Goal: Task Accomplishment & Management: Complete application form

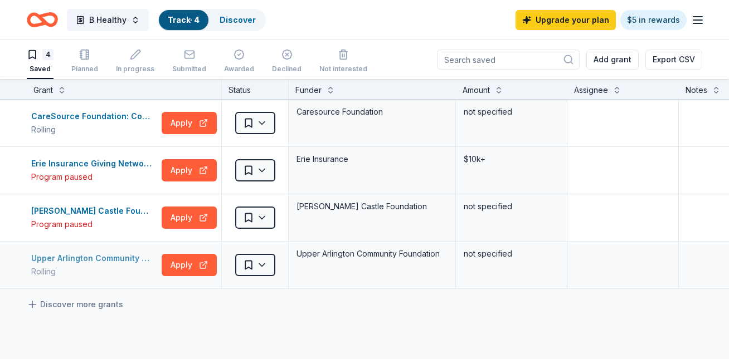
click at [76, 260] on div "Upper Arlington Community Foundation Grants" at bounding box center [94, 258] width 126 height 13
click at [247, 21] on link "Discover" at bounding box center [238, 19] width 36 height 9
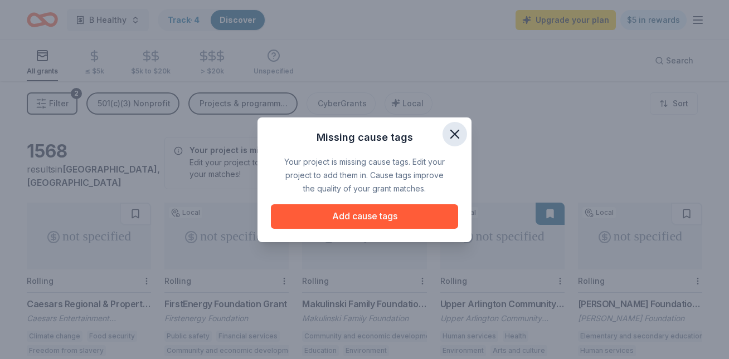
click at [454, 135] on icon "button" at bounding box center [455, 134] width 8 height 8
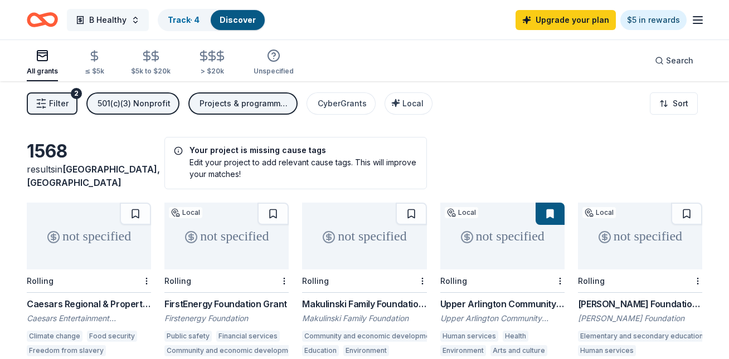
click at [91, 26] on span "B Healthy" at bounding box center [107, 19] width 37 height 13
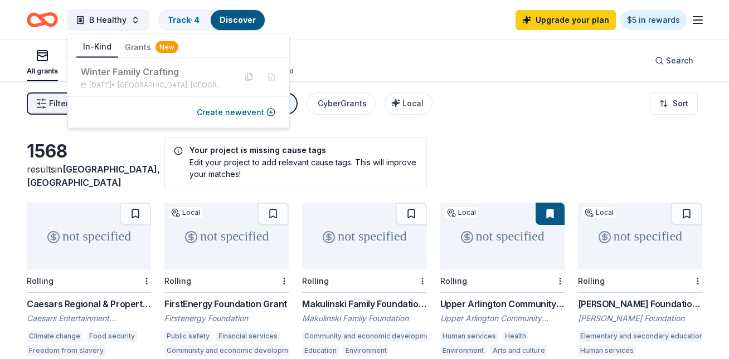
click at [99, 45] on button "In-Kind" at bounding box center [97, 47] width 42 height 21
click at [220, 108] on button "Create new event" at bounding box center [236, 112] width 79 height 13
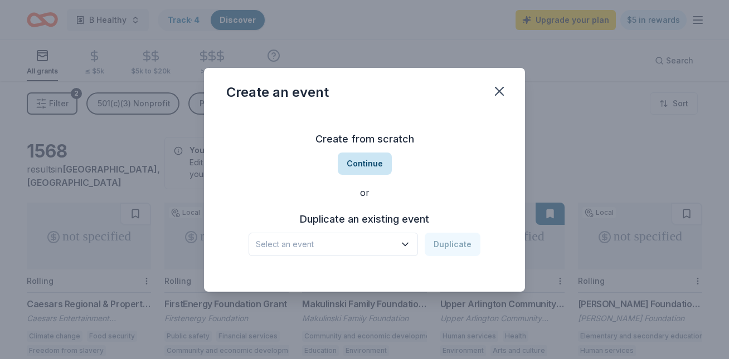
click at [386, 159] on button "Continue" at bounding box center [365, 164] width 54 height 22
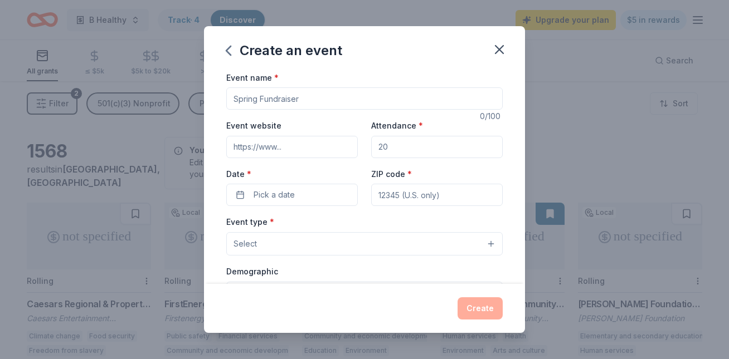
click at [351, 98] on input "Event name *" at bounding box center [364, 98] width 276 height 22
click at [285, 99] on input "Flow" at bounding box center [364, 98] width 276 height 22
type input "Frost & Flow"
click at [282, 151] on input "Event website" at bounding box center [291, 147] width 131 height 22
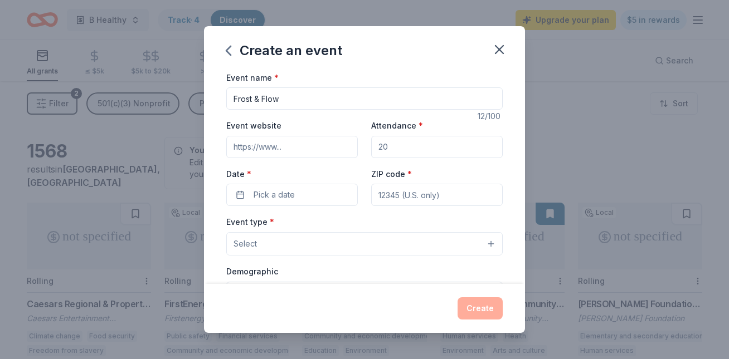
type input "[URL][DOMAIN_NAME][DOMAIN_NAME]"
click at [327, 150] on input "[URL][DOMAIN_NAME][DOMAIN_NAME]" at bounding box center [291, 147] width 131 height 22
click at [435, 147] on input "Attendance *" at bounding box center [436, 147] width 131 height 22
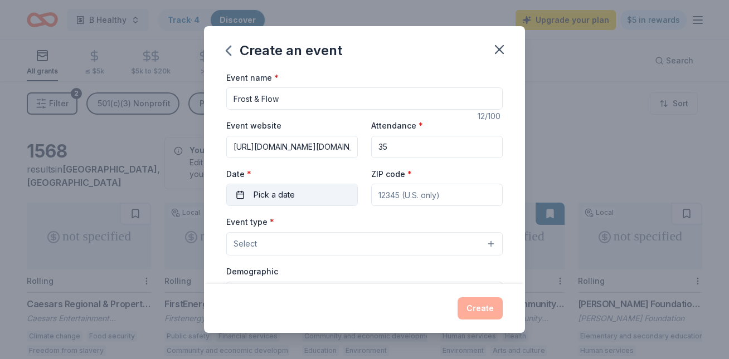
type input "35"
click at [323, 197] on button "Pick a date" at bounding box center [291, 195] width 131 height 22
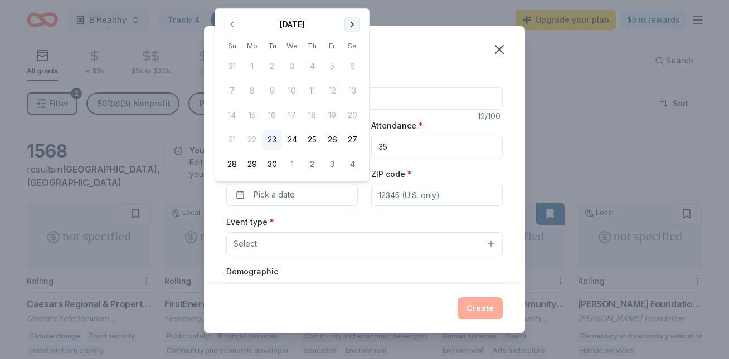
click at [353, 22] on button "Go to next month" at bounding box center [352, 25] width 16 height 16
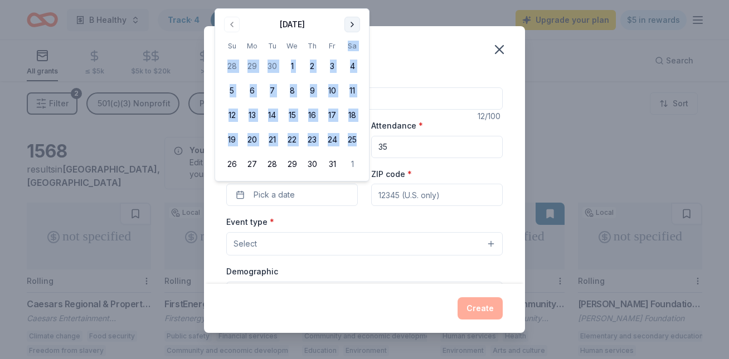
click at [353, 40] on th "Sa" at bounding box center [352, 46] width 20 height 12
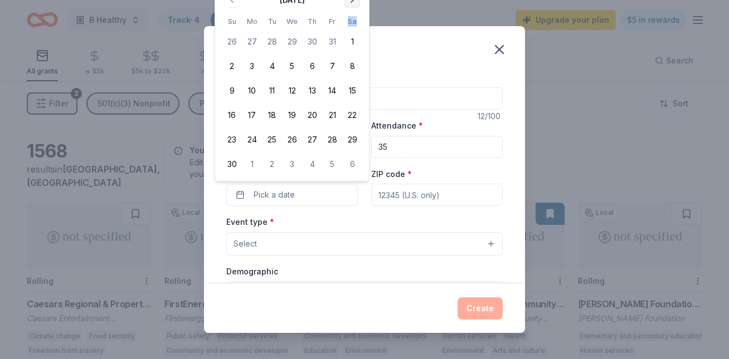
click at [352, 2] on button "Go to next month" at bounding box center [352, 0] width 16 height 16
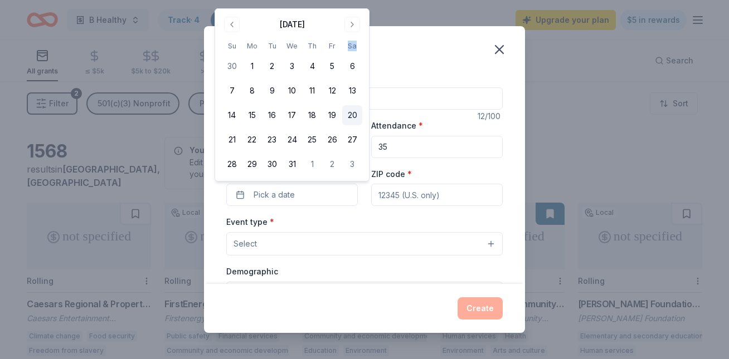
click at [352, 110] on button "20" at bounding box center [352, 115] width 20 height 20
click at [403, 194] on input "ZIP code *" at bounding box center [436, 195] width 131 height 22
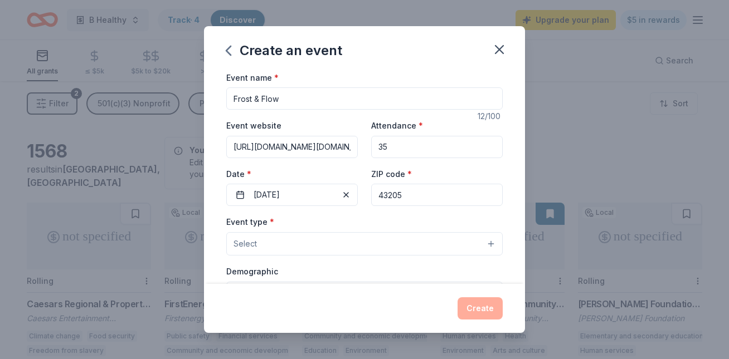
type input "43205"
click at [386, 242] on button "Select" at bounding box center [364, 243] width 276 height 23
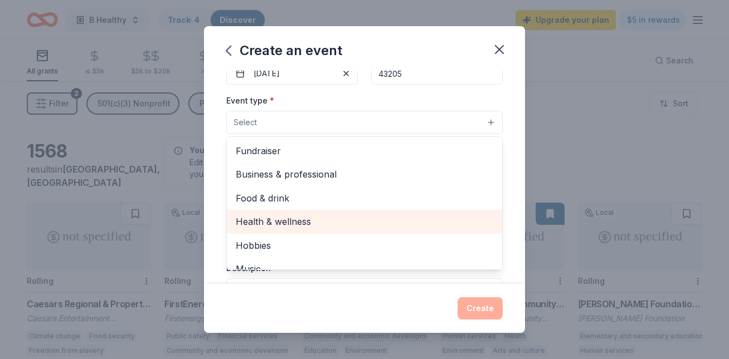
click at [378, 218] on span "Health & wellness" at bounding box center [364, 221] width 257 height 14
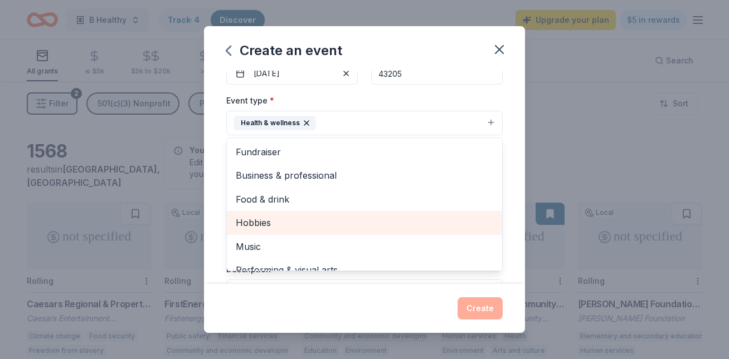
click at [378, 217] on span "Hobbies" at bounding box center [364, 223] width 257 height 14
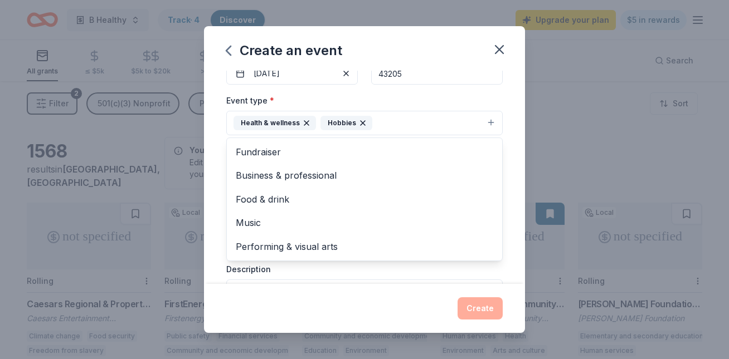
click at [358, 123] on icon "button" at bounding box center [362, 123] width 9 height 9
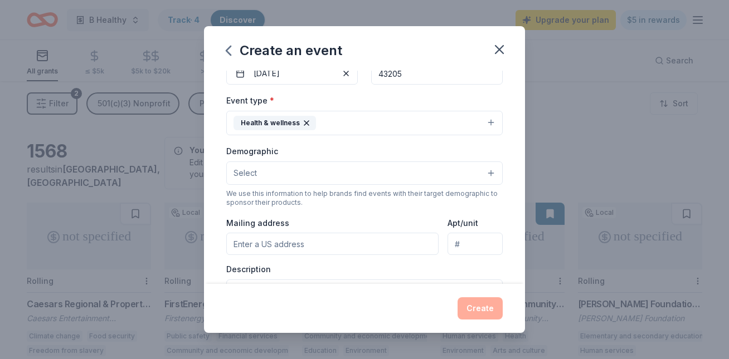
click at [358, 122] on button "Health & wellness" at bounding box center [364, 123] width 276 height 25
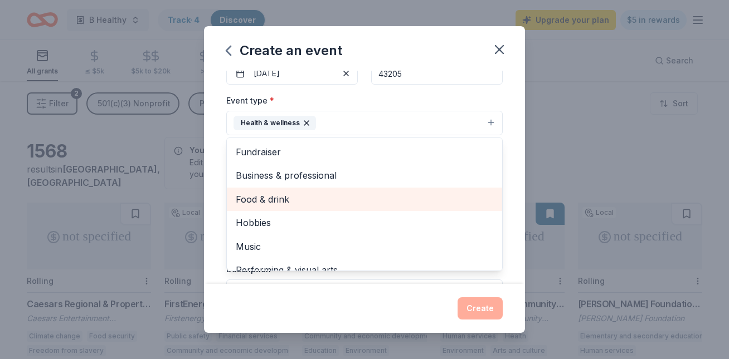
click at [305, 193] on span "Food & drink" at bounding box center [364, 199] width 257 height 14
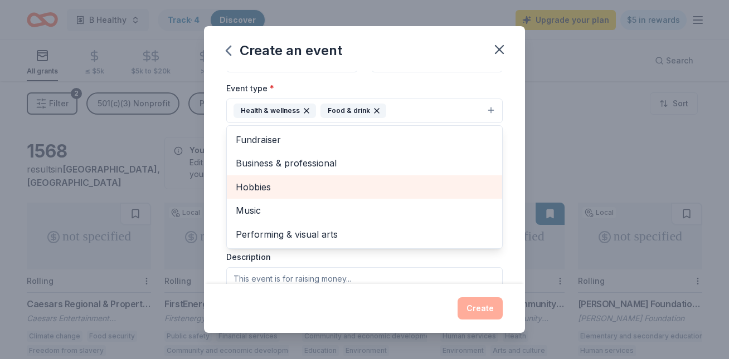
scroll to position [130, 0]
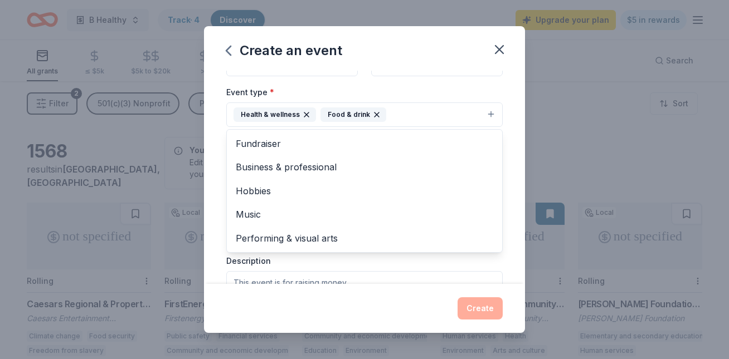
click at [494, 91] on div "Event type * Health & wellness Food & drink Fundraiser Business & professional …" at bounding box center [364, 106] width 276 height 42
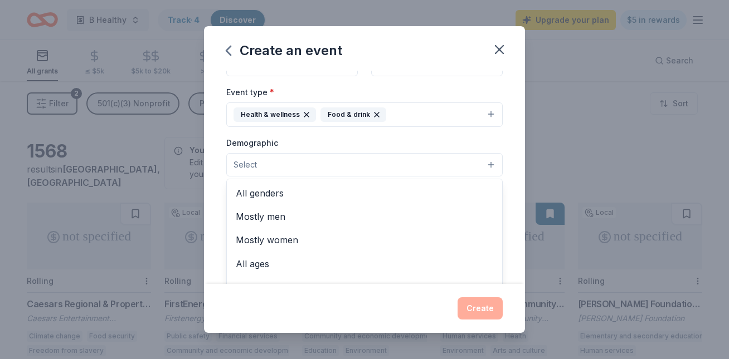
click at [392, 162] on button "Select" at bounding box center [364, 164] width 276 height 23
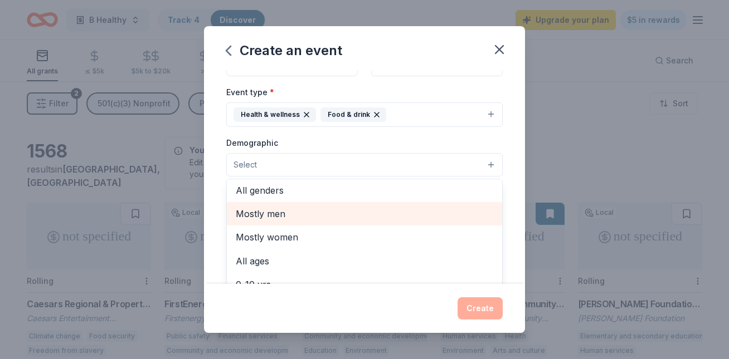
scroll to position [1, 0]
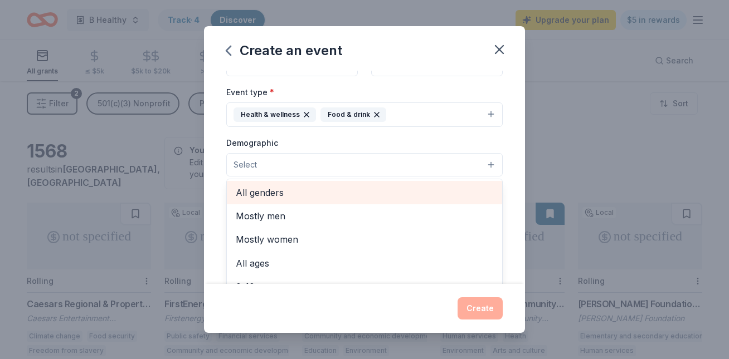
click at [359, 192] on span "All genders" at bounding box center [364, 193] width 257 height 14
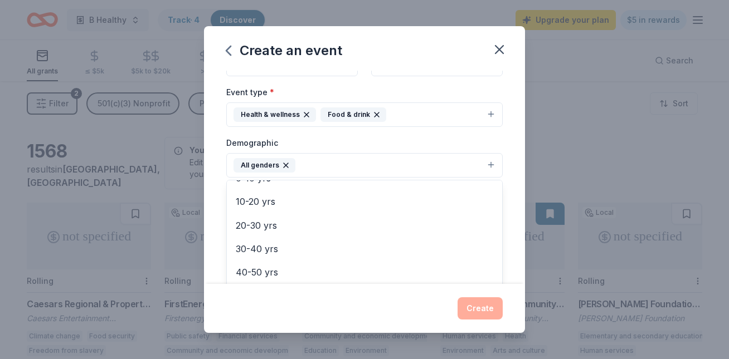
scroll to position [92, 0]
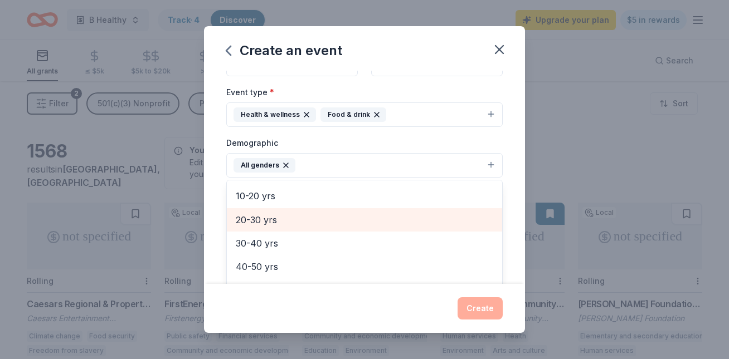
click at [350, 214] on span "20-30 yrs" at bounding box center [364, 220] width 257 height 14
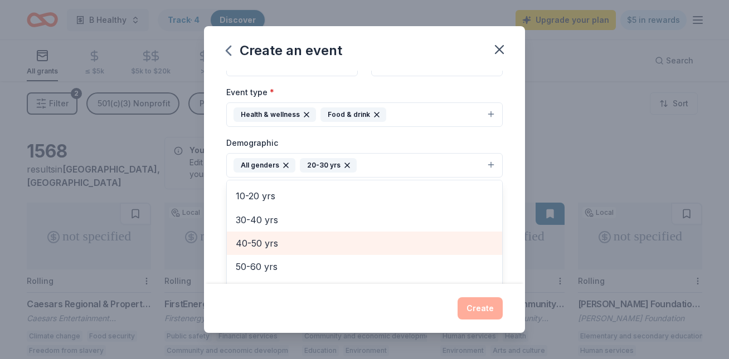
click at [340, 238] on span "40-50 yrs" at bounding box center [364, 243] width 257 height 14
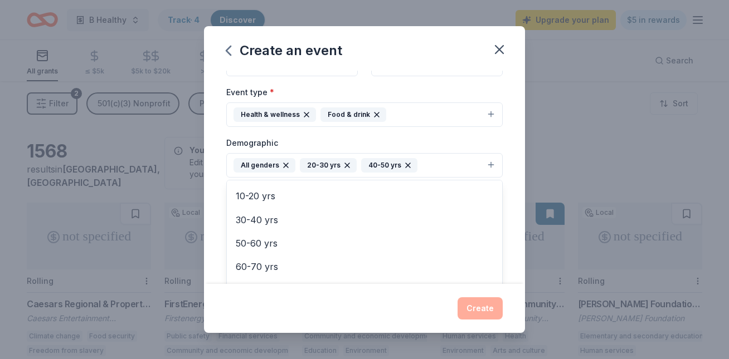
click at [514, 194] on div "Event name * Frost & Flow 12 /100 Event website [URL][DOMAIN_NAME][DOMAIN_NAME]…" at bounding box center [364, 178] width 321 height 214
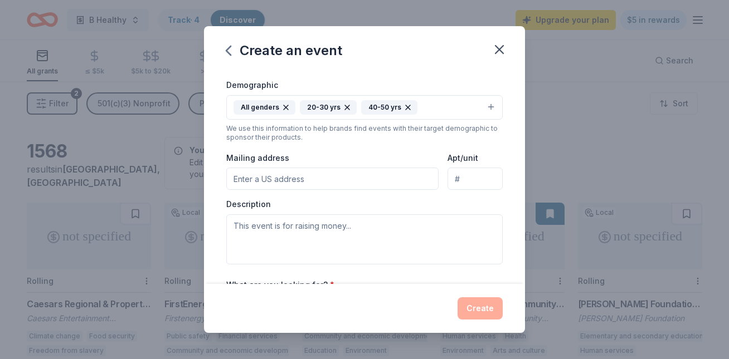
scroll to position [194, 0]
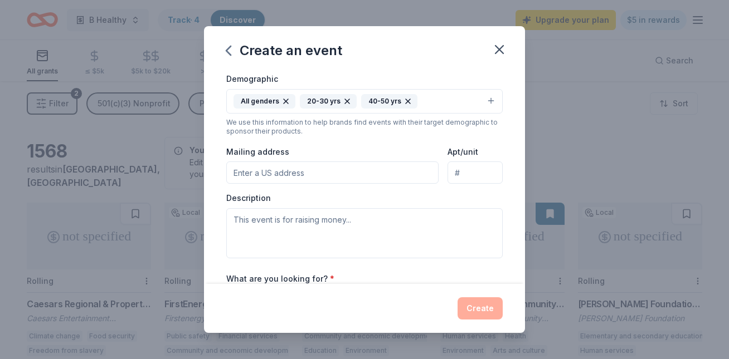
click at [416, 180] on input "Mailing address" at bounding box center [332, 173] width 212 height 22
type input "[STREET_ADDRESS][PERSON_NAME]"
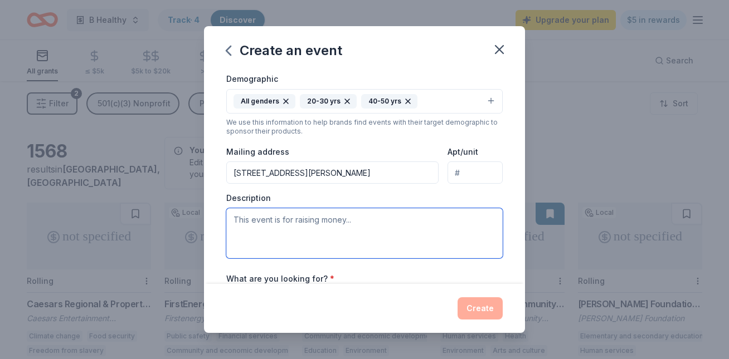
click at [366, 225] on textarea at bounding box center [364, 233] width 276 height 50
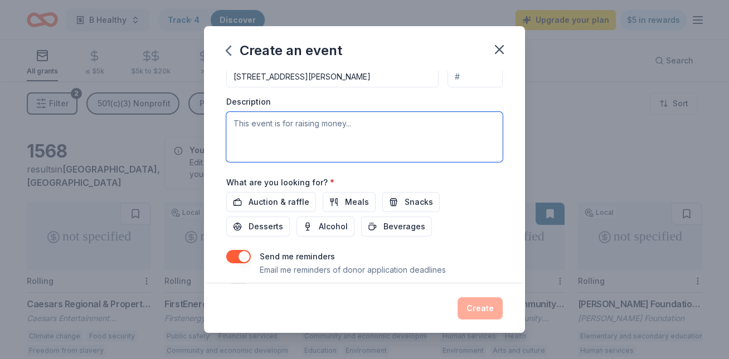
scroll to position [294, 0]
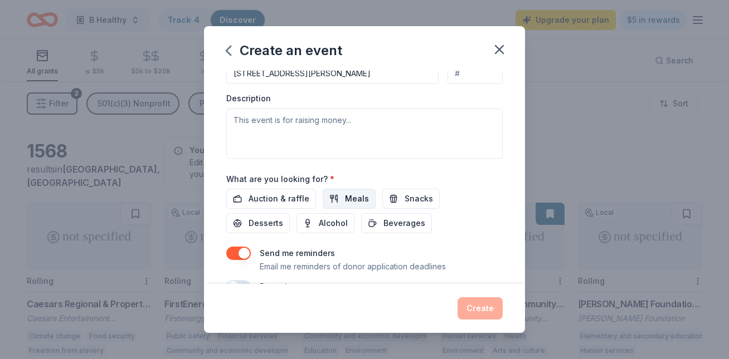
click at [348, 198] on span "Meals" at bounding box center [357, 198] width 24 height 13
click at [382, 196] on button "Snacks" at bounding box center [410, 199] width 57 height 20
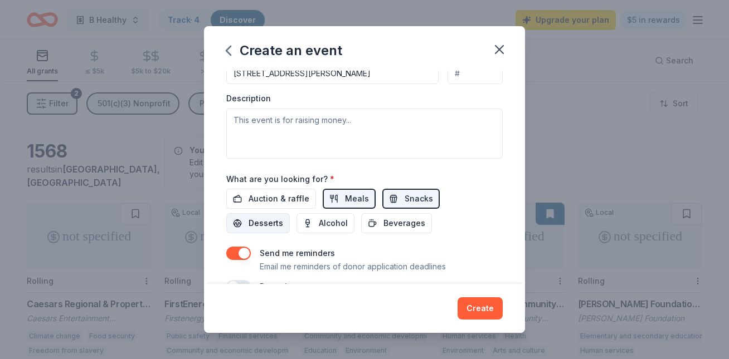
click at [290, 213] on button "Desserts" at bounding box center [258, 223] width 64 height 20
click at [383, 226] on span "Beverages" at bounding box center [404, 223] width 42 height 13
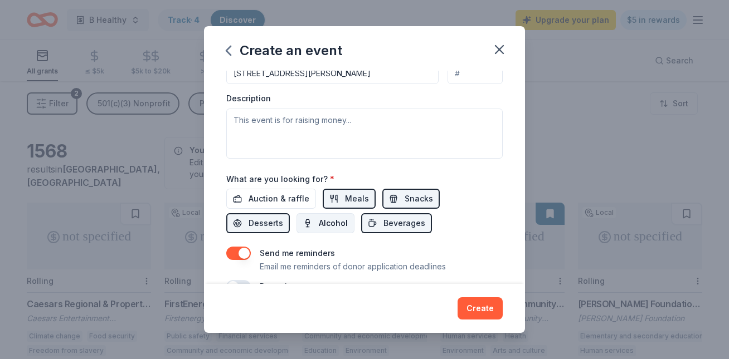
click at [319, 224] on span "Alcohol" at bounding box center [333, 223] width 29 height 13
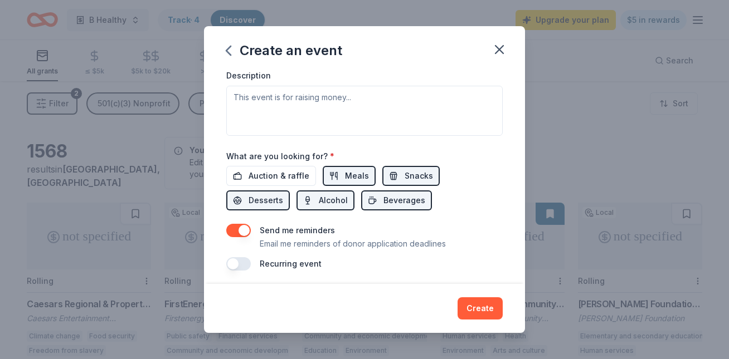
scroll to position [321, 0]
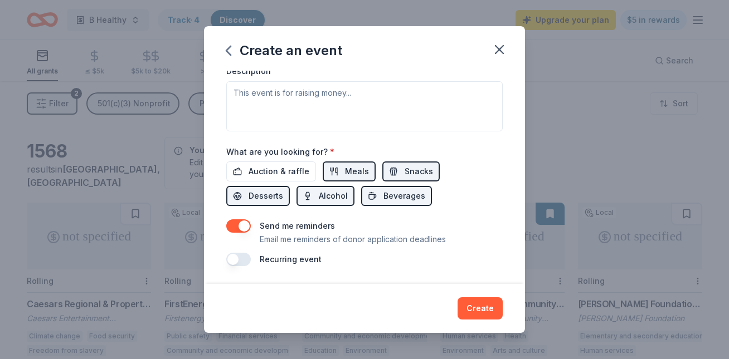
click at [243, 263] on button "button" at bounding box center [238, 259] width 25 height 13
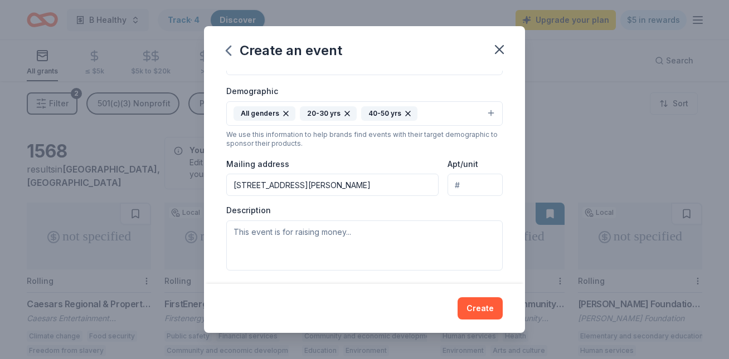
scroll to position [211, 0]
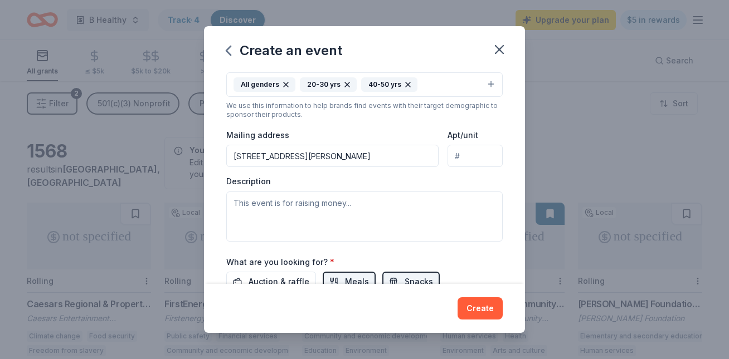
click at [424, 189] on div "Description" at bounding box center [364, 209] width 276 height 66
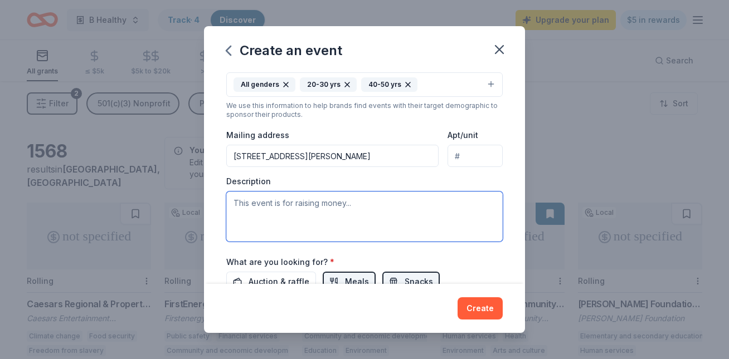
click at [423, 202] on textarea at bounding box center [364, 217] width 276 height 50
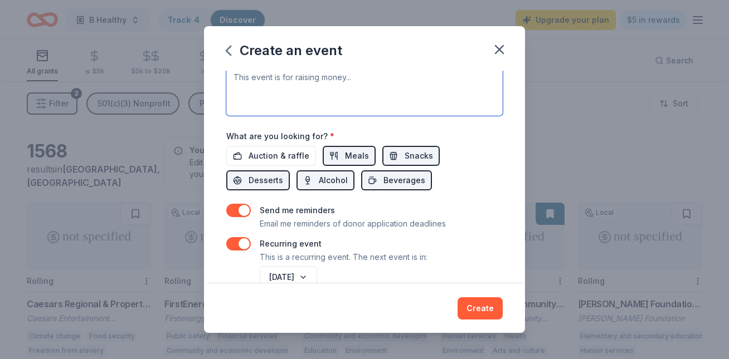
scroll to position [339, 0]
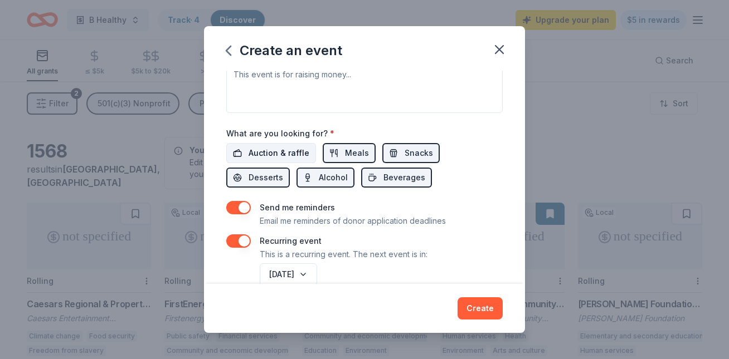
click at [270, 148] on span "Auction & raffle" at bounding box center [278, 153] width 61 height 13
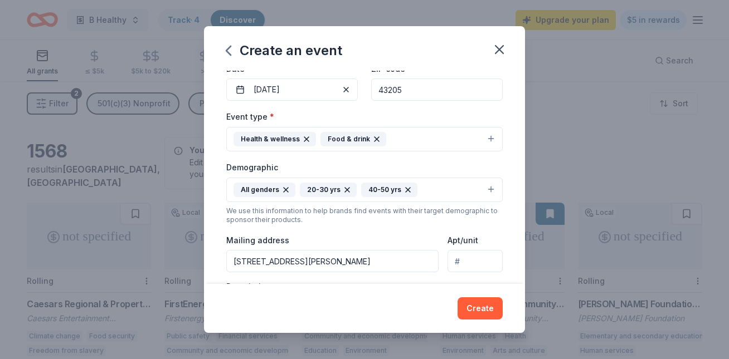
scroll to position [0, 0]
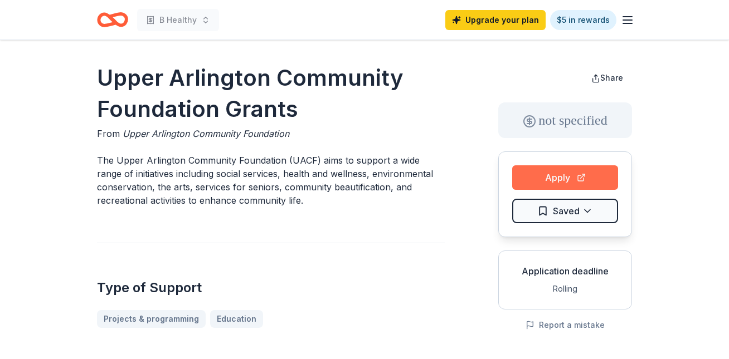
click at [530, 175] on button "Apply" at bounding box center [565, 177] width 106 height 25
